Goal: Task Accomplishment & Management: Use online tool/utility

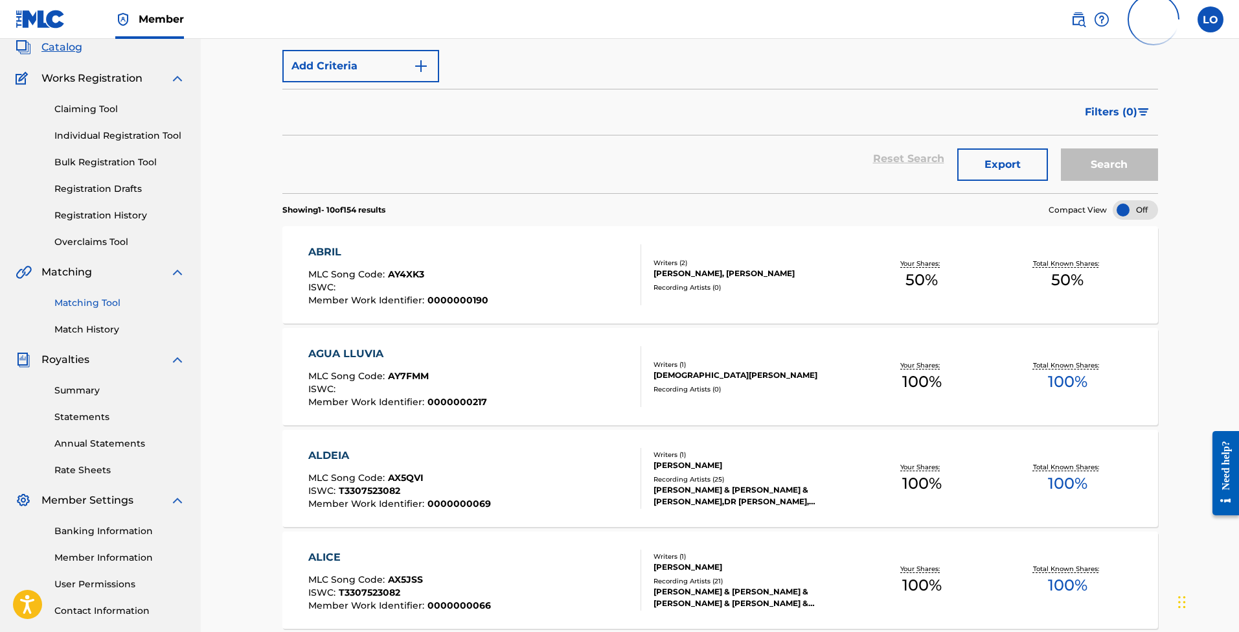
click at [89, 305] on link "Matching Tool" at bounding box center [119, 303] width 131 height 14
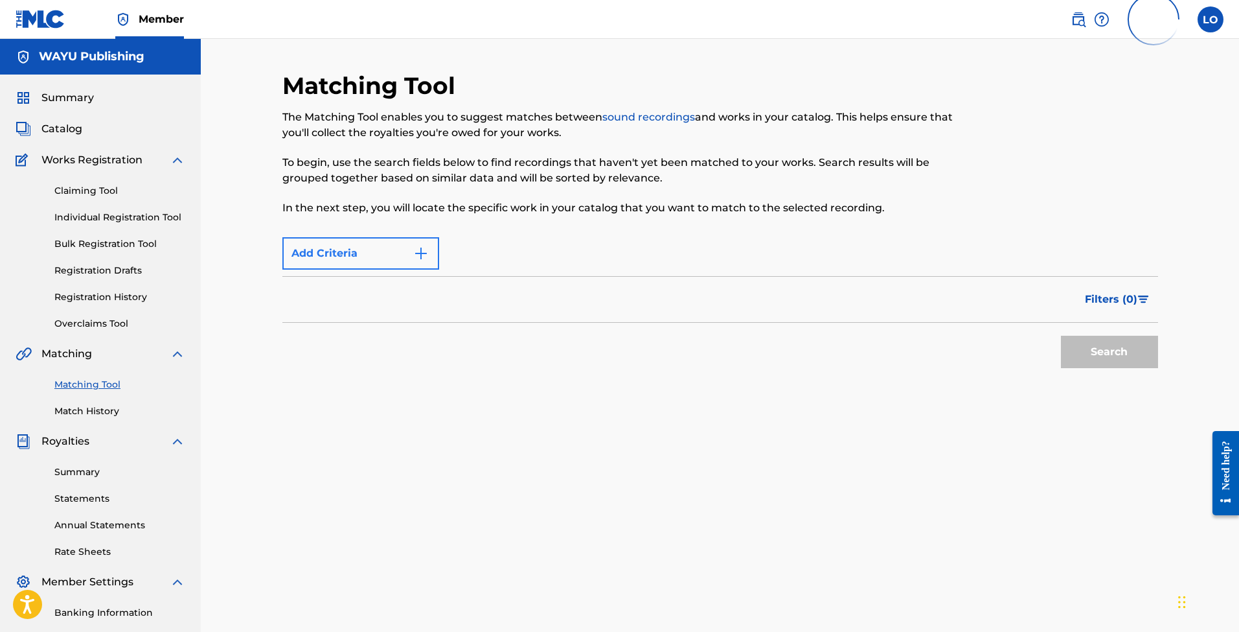
click at [367, 248] on button "Add Criteria" at bounding box center [360, 253] width 157 height 32
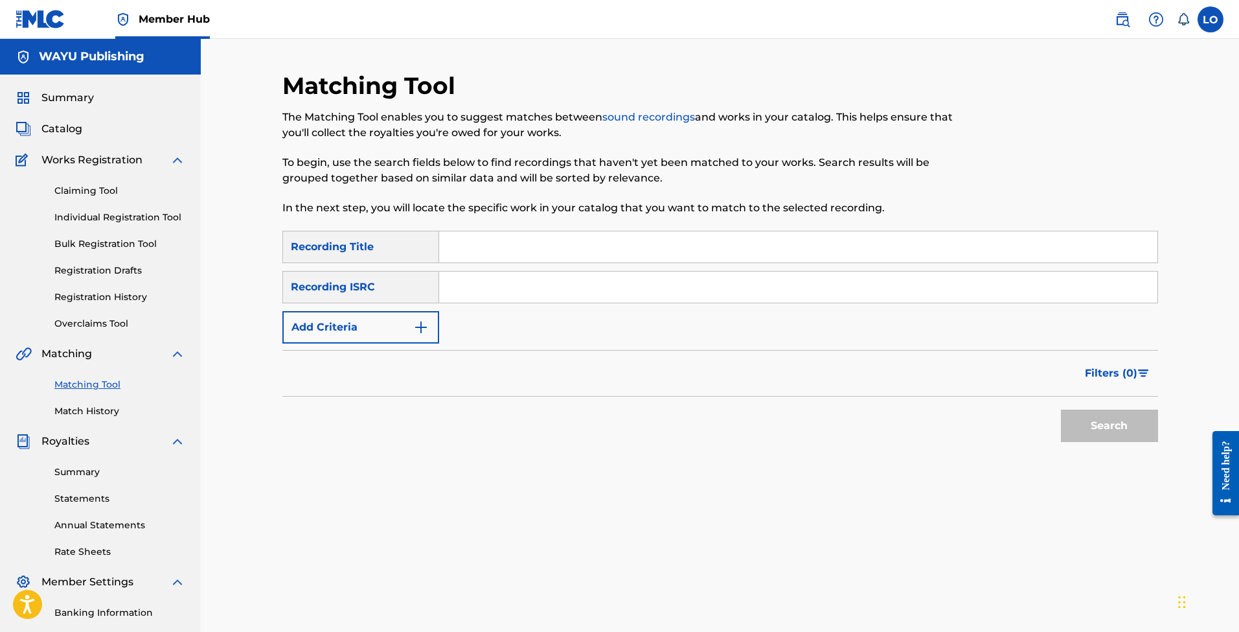
click at [511, 247] on input "Search Form" at bounding box center [798, 246] width 718 height 31
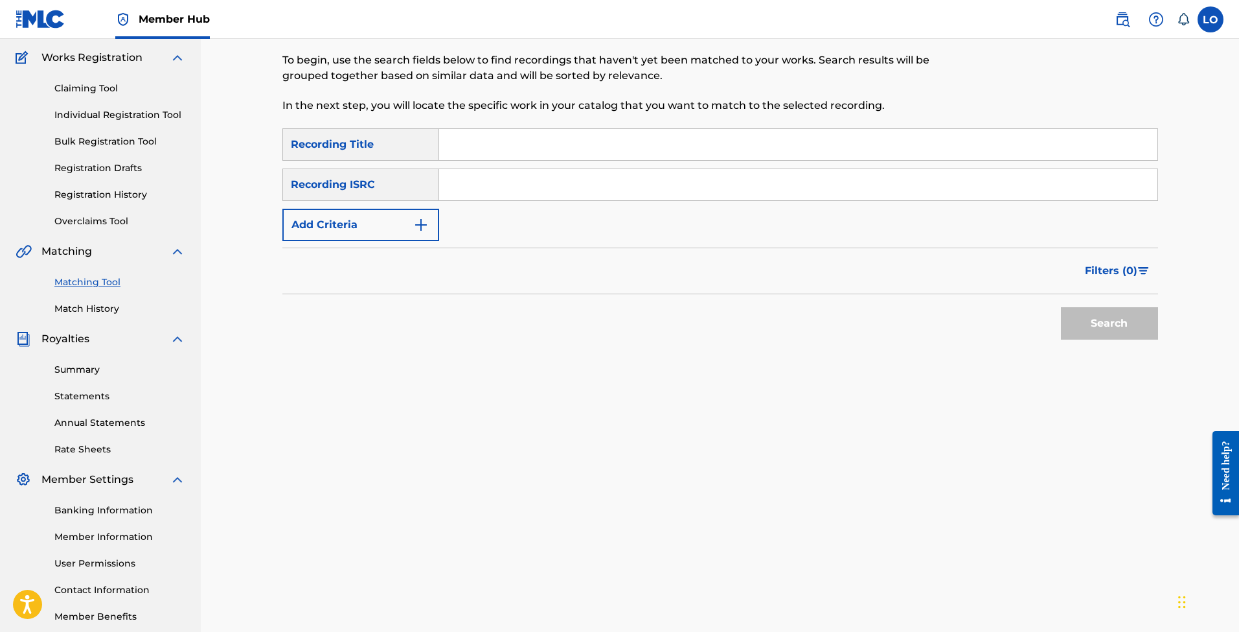
scroll to position [91, 0]
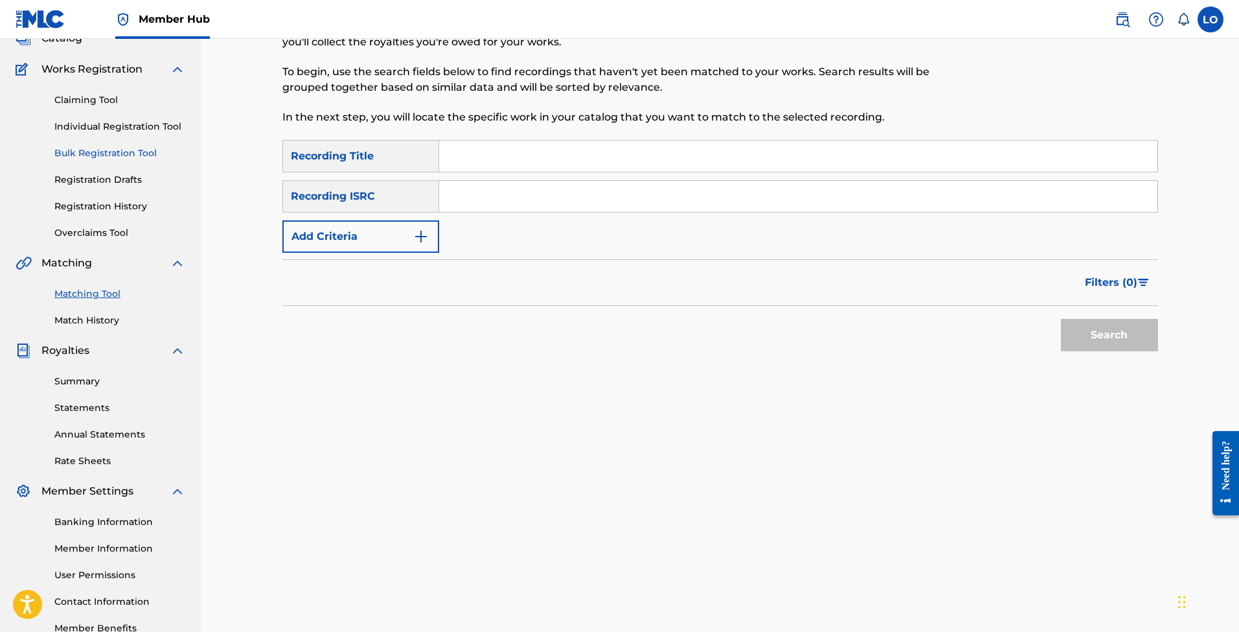
click at [96, 155] on link "Bulk Registration Tool" at bounding box center [119, 153] width 131 height 14
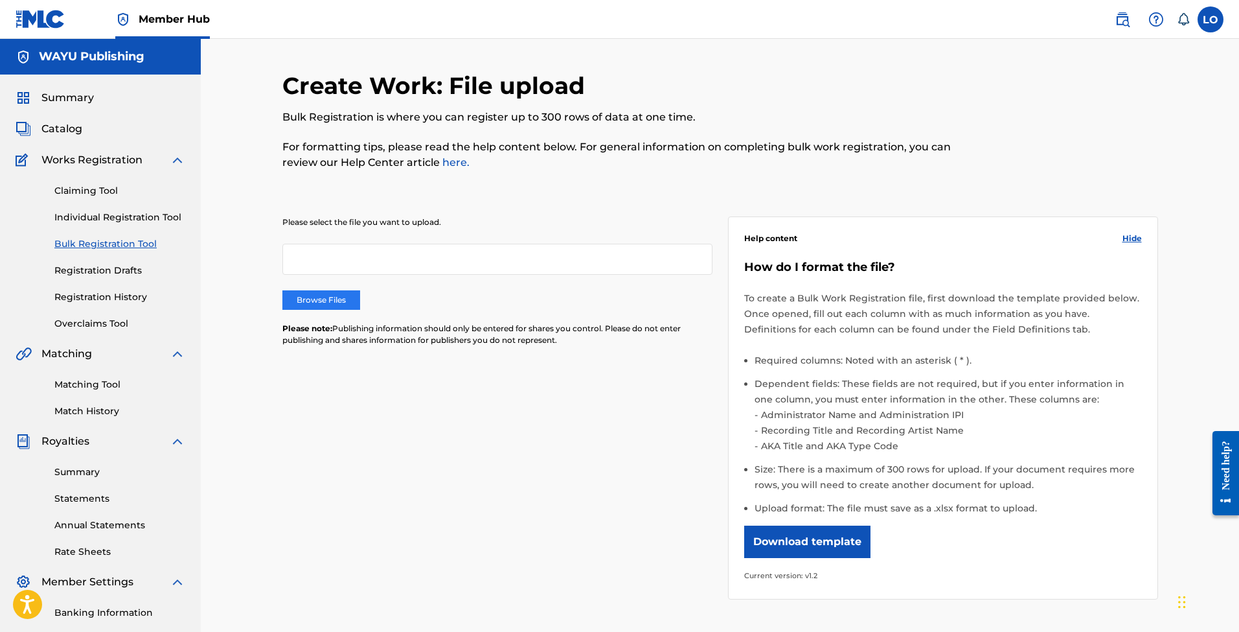
click at [340, 298] on label "Browse Files" at bounding box center [321, 299] width 78 height 19
click at [0, 0] on input "Browse Files" at bounding box center [0, 0] width 0 height 0
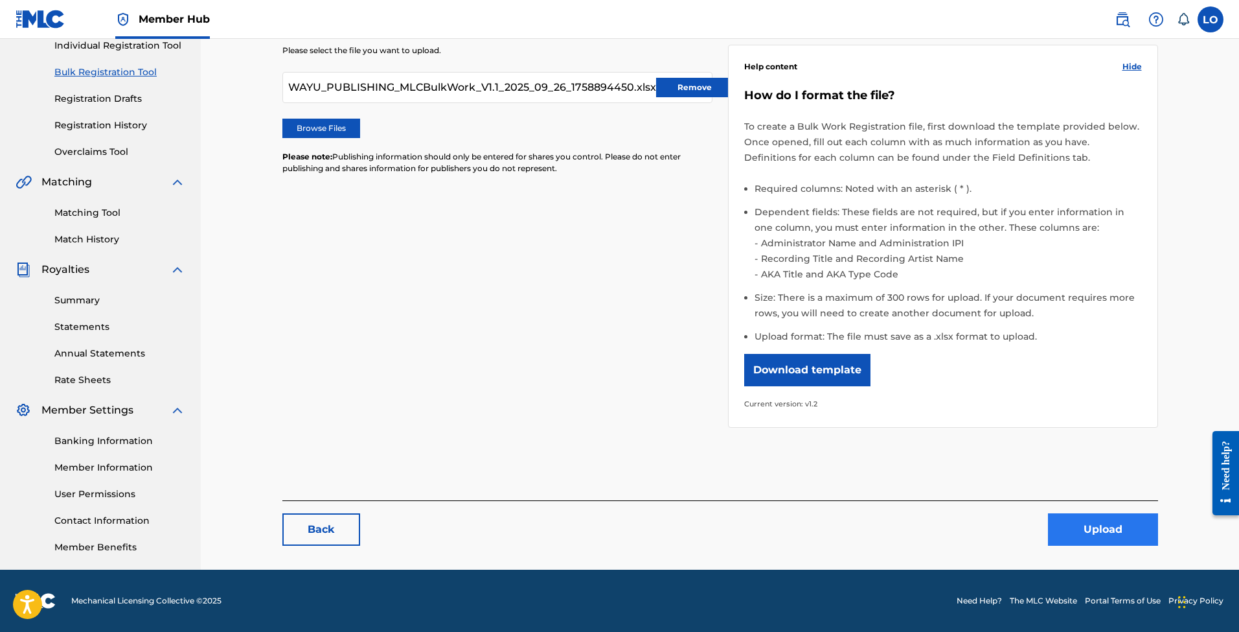
scroll to position [172, 0]
click at [1106, 532] on button "Upload" at bounding box center [1103, 529] width 110 height 32
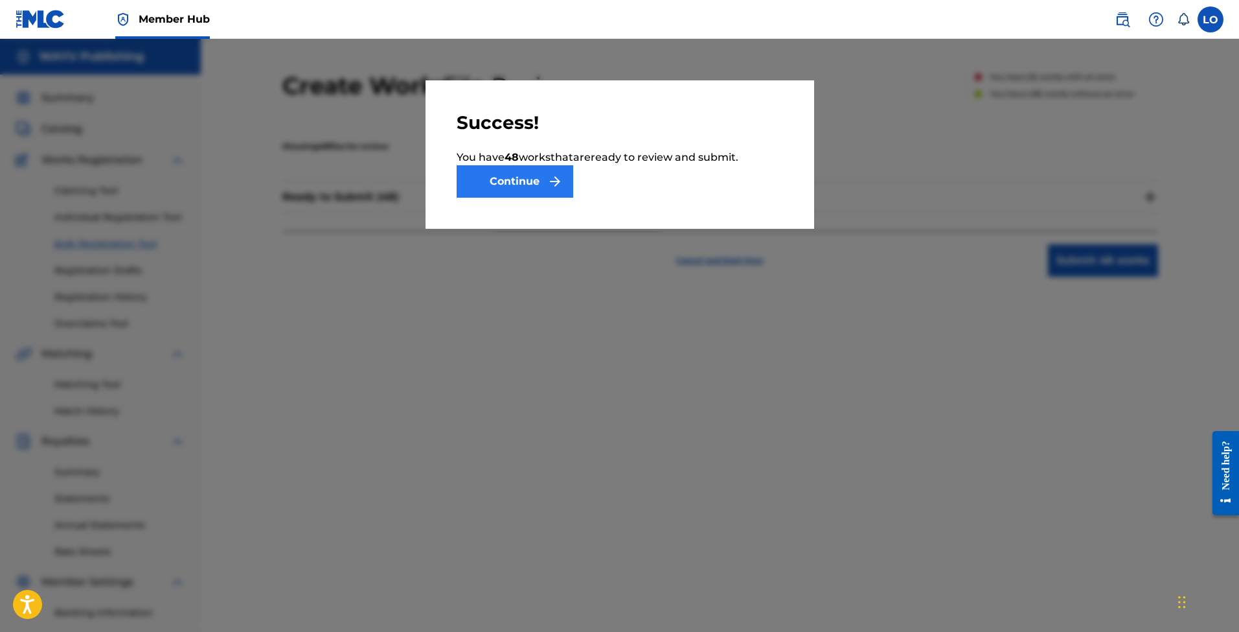
click at [529, 188] on button "Continue" at bounding box center [515, 181] width 117 height 32
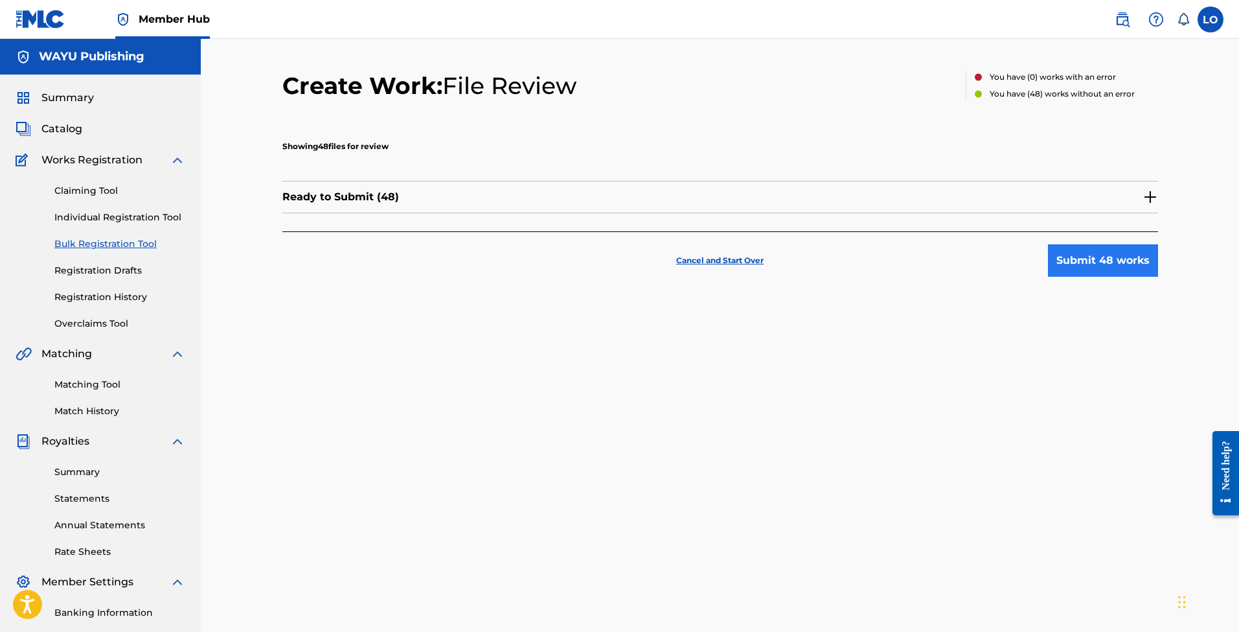
click at [1065, 252] on button "Submit 48 works" at bounding box center [1103, 260] width 110 height 32
